Goal: Find specific fact: Find contact information

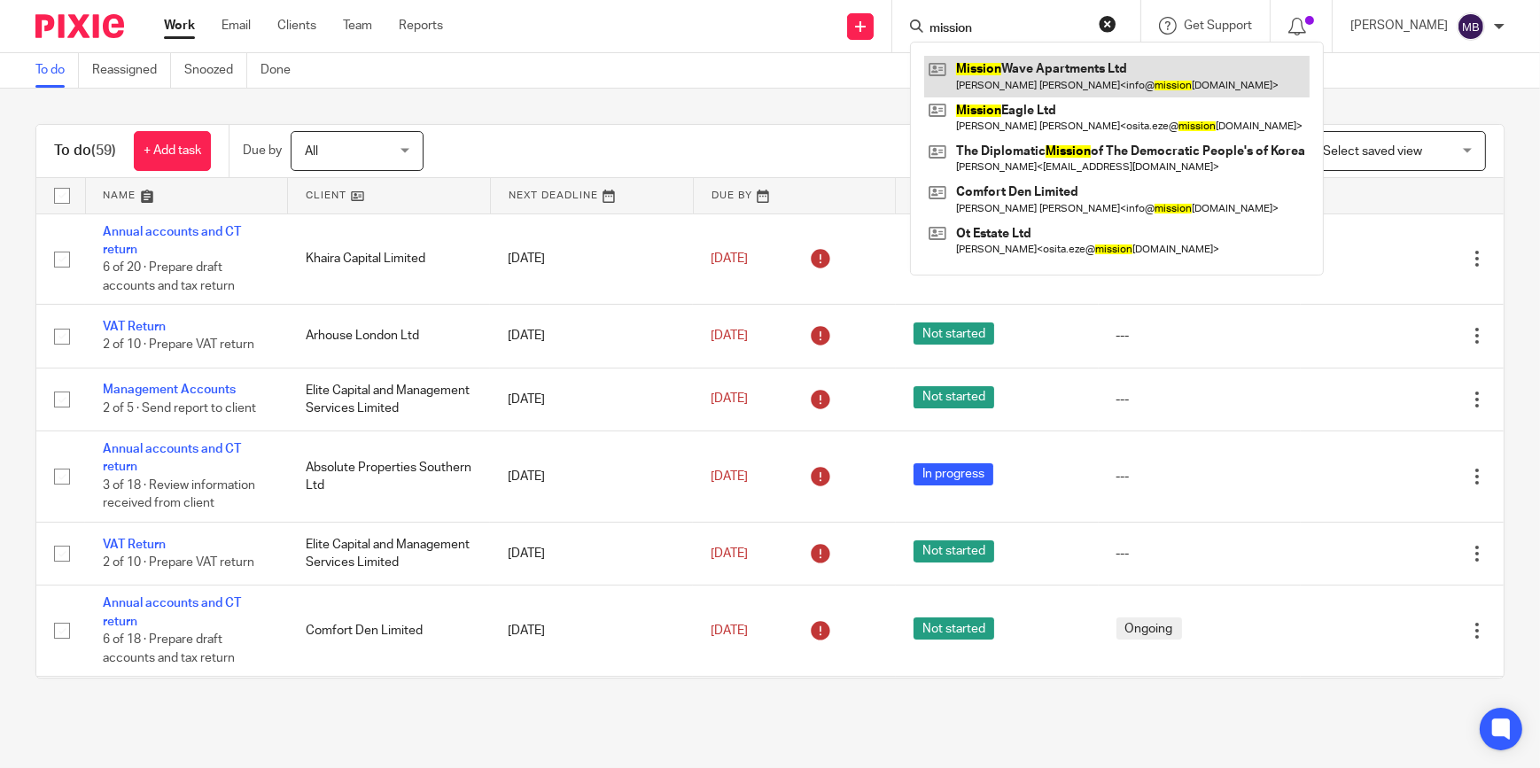
type input "mission"
click at [1024, 86] on link at bounding box center [1117, 76] width 386 height 41
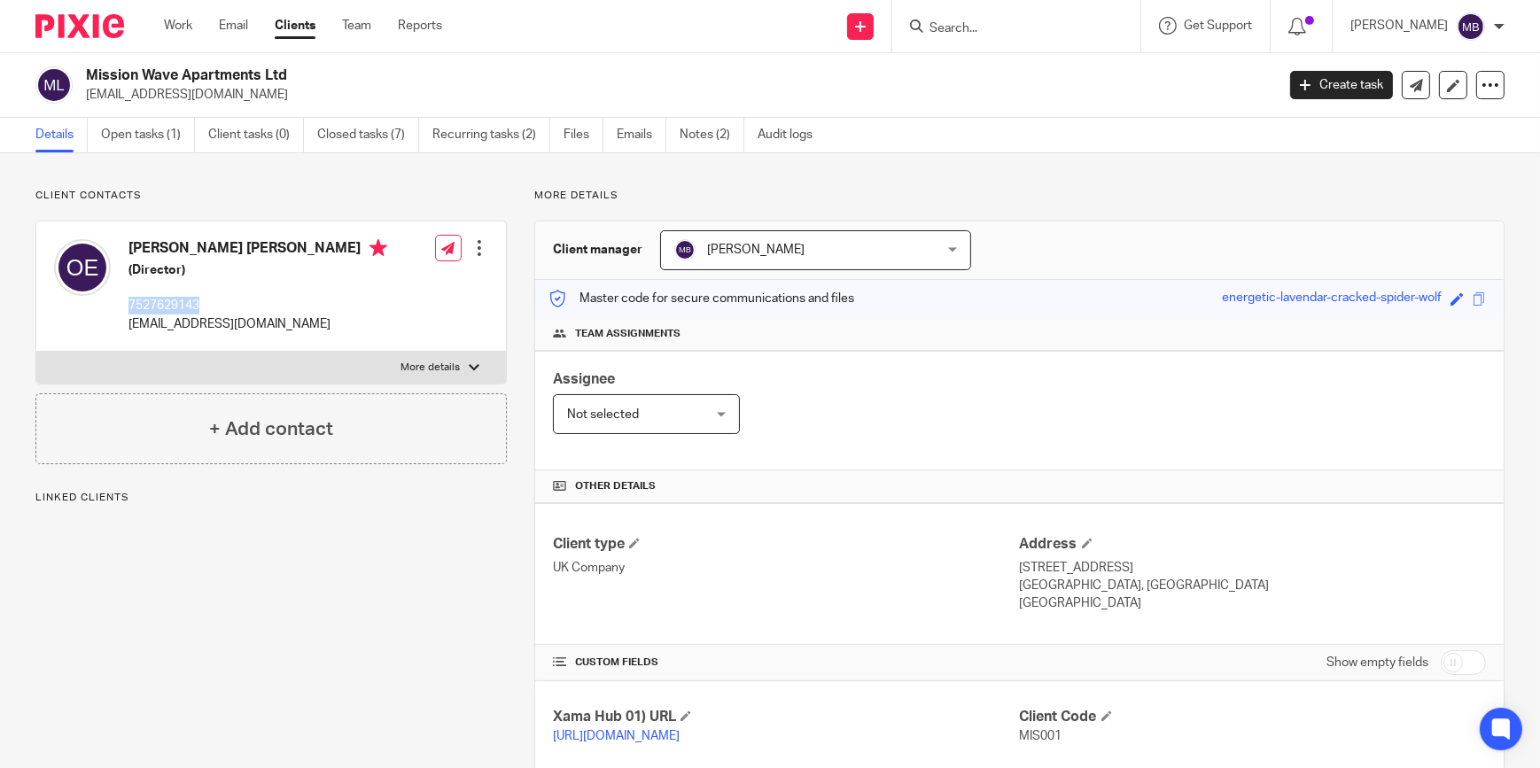
click at [131, 308] on div "[PERSON_NAME] [PERSON_NAME] (Director) 7527629143 [EMAIL_ADDRESS][DOMAIN_NAME]" at bounding box center [258, 286] width 259 height 94
click at [310, 301] on div "[PERSON_NAME] [PERSON_NAME] (Director) 7527629143 [EMAIL_ADDRESS][DOMAIN_NAME] …" at bounding box center [271, 287] width 470 height 130
click at [174, 298] on p "7527629143" at bounding box center [258, 306] width 259 height 18
drag, startPoint x: 174, startPoint y: 298, endPoint x: 230, endPoint y: 308, distance: 56.8
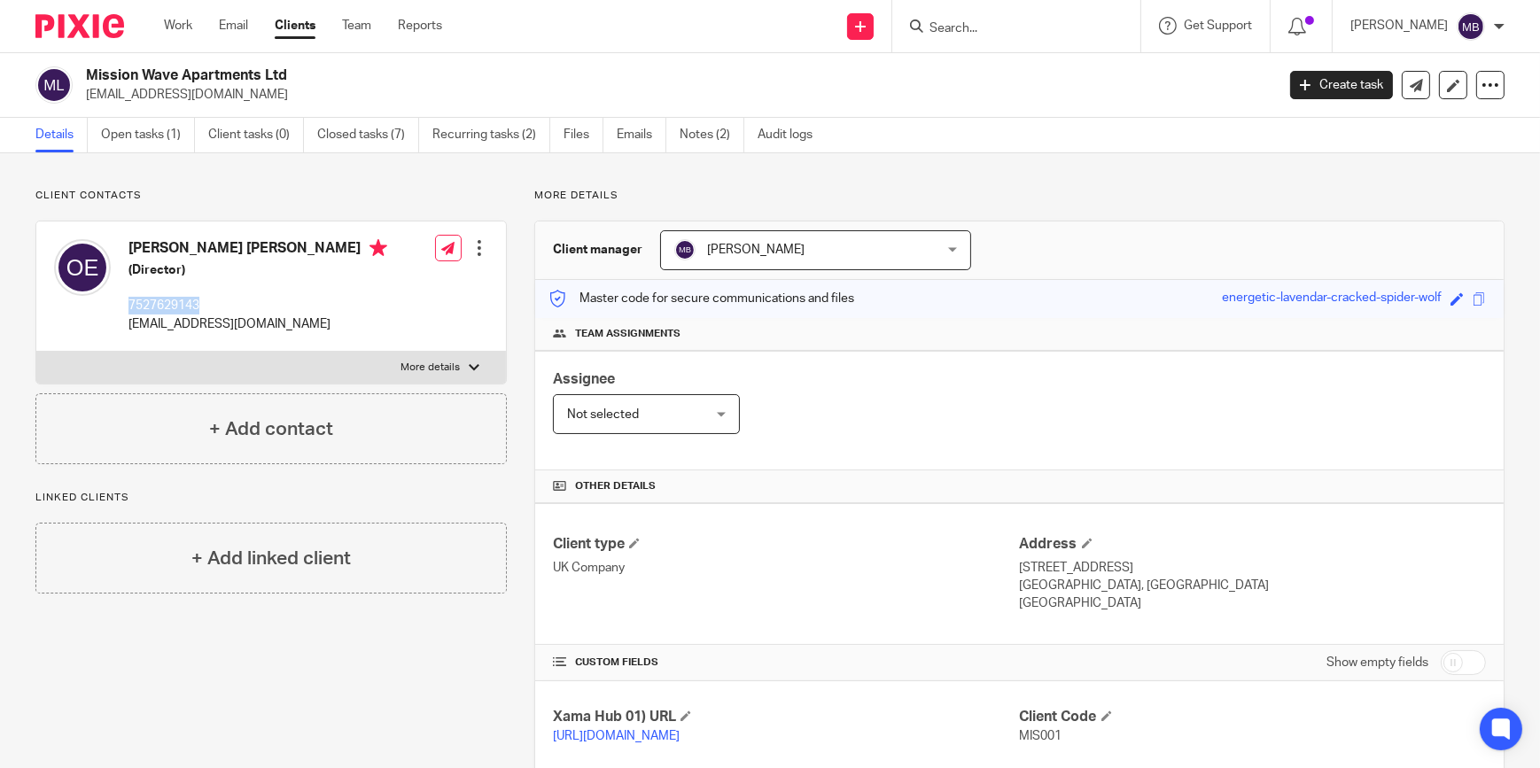
click at [230, 308] on p "7527629143" at bounding box center [258, 306] width 259 height 18
